Goal: Find specific page/section: Find specific page/section

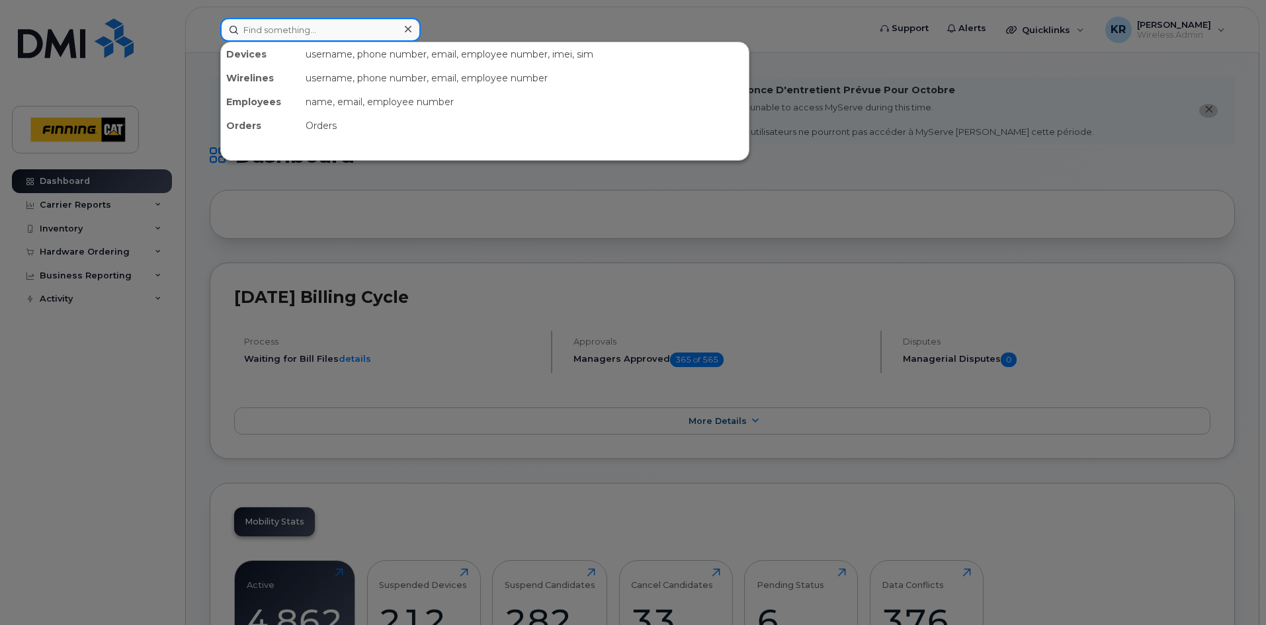
click at [266, 27] on input at bounding box center [320, 30] width 200 height 24
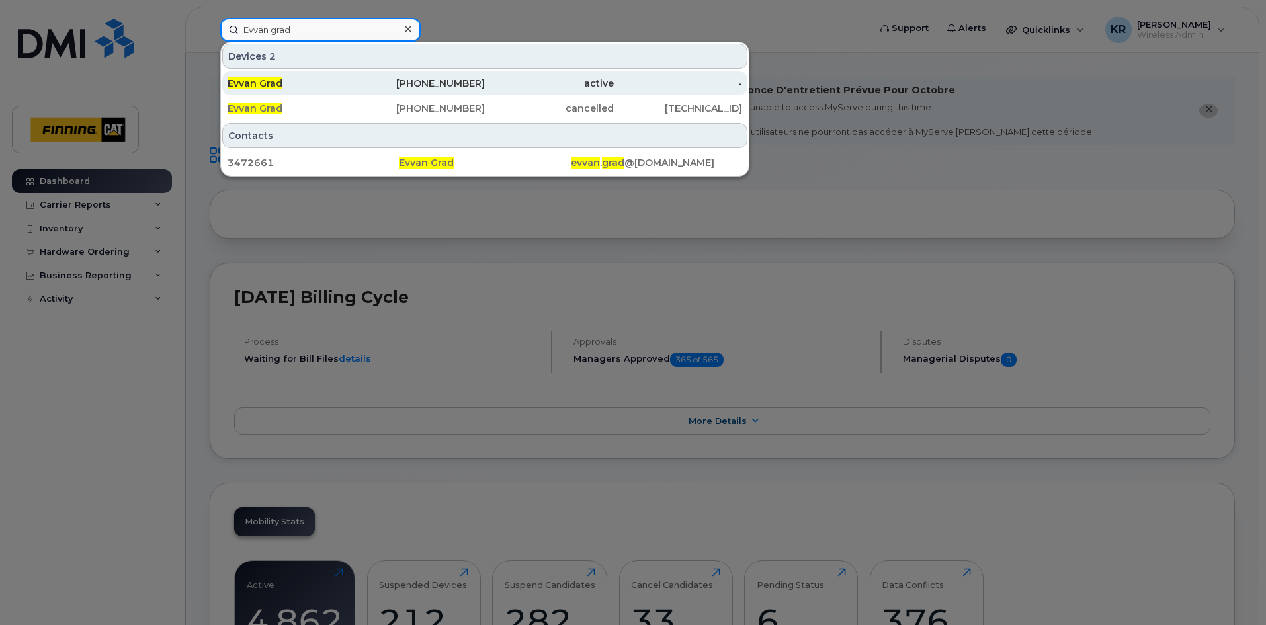
type input "Evvan grad"
click at [444, 84] on div "306-537-2990" at bounding box center [420, 83] width 129 height 13
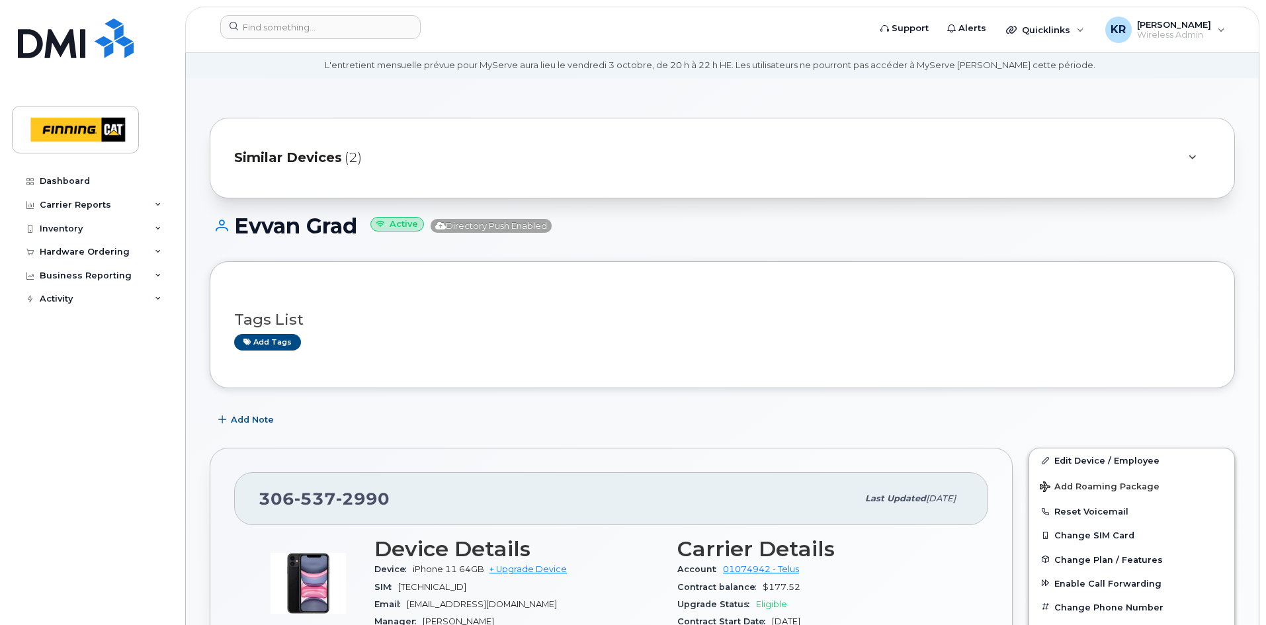
scroll to position [66, 0]
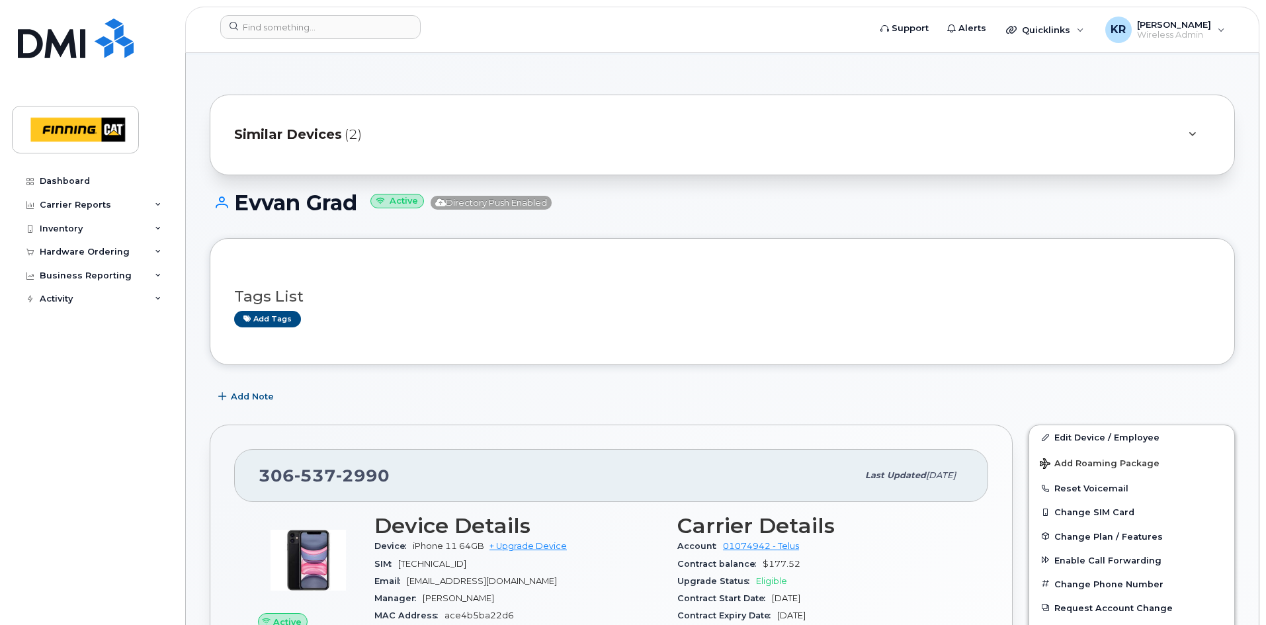
click at [277, 132] on span "Similar Devices" at bounding box center [288, 134] width 108 height 19
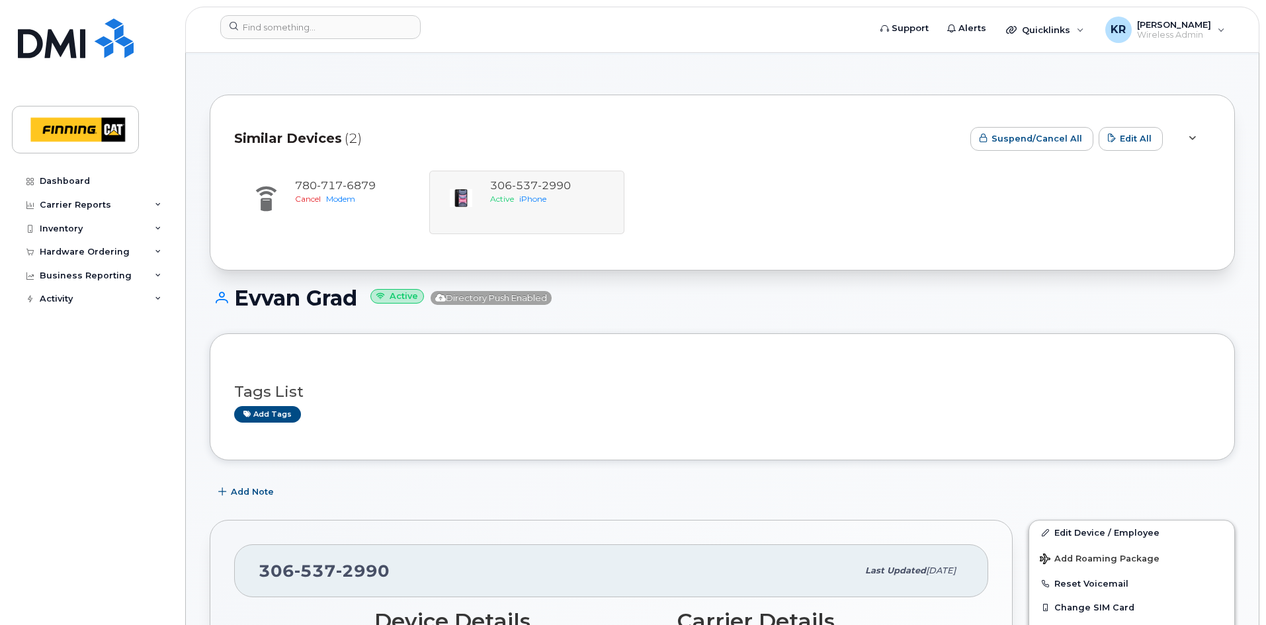
click at [529, 205] on div "[PHONE_NUMBER] Cancel Modem [PHONE_NUMBER] Active iPhone" at bounding box center [722, 202] width 976 height 63
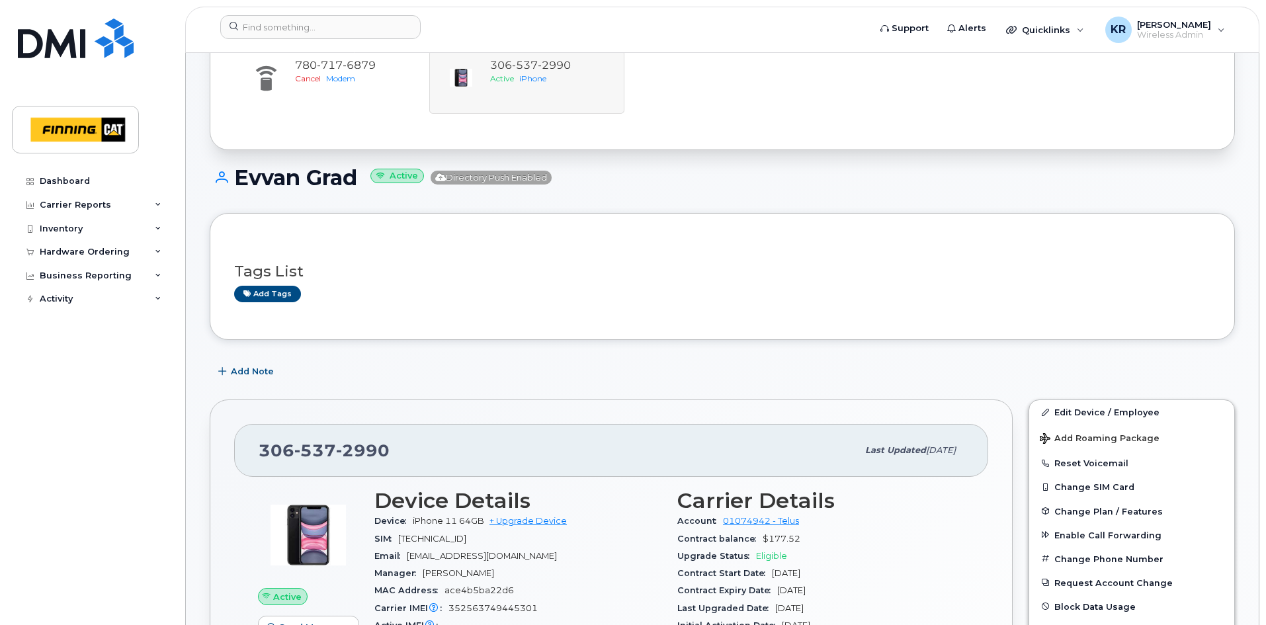
scroll to position [132, 0]
